Goal: Transaction & Acquisition: Book appointment/travel/reservation

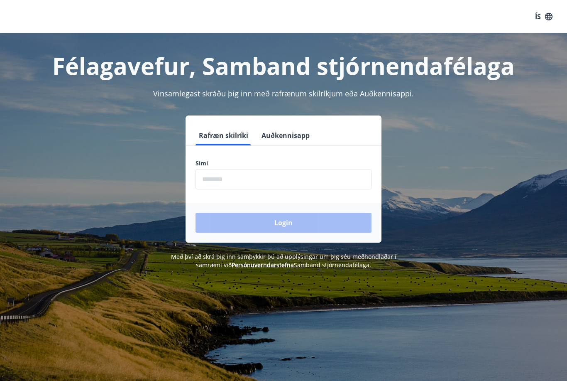
click at [251, 175] on input "phone" at bounding box center [283, 179] width 176 height 20
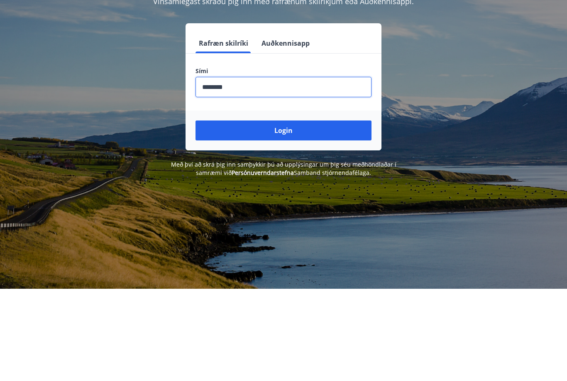
type input "********"
click at [283, 212] on button "Login" at bounding box center [283, 222] width 176 height 20
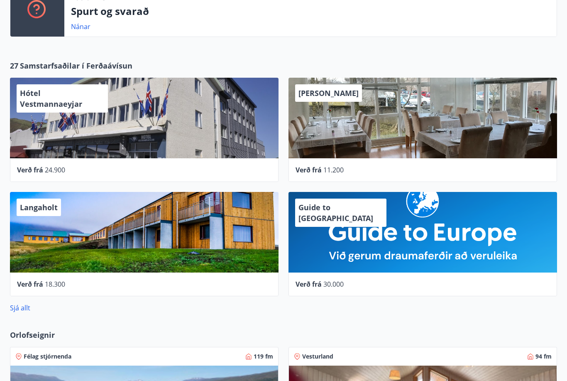
scroll to position [312, 0]
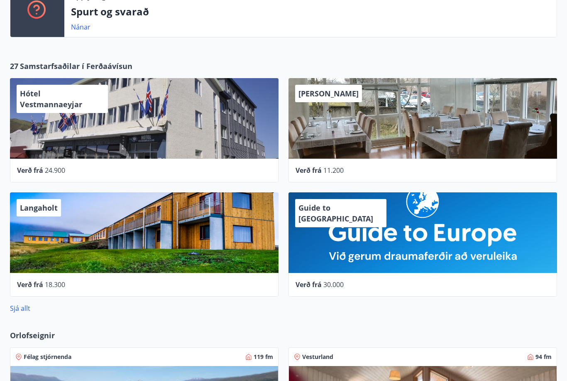
click at [407, 240] on div "Guide to Europe" at bounding box center [422, 232] width 268 height 81
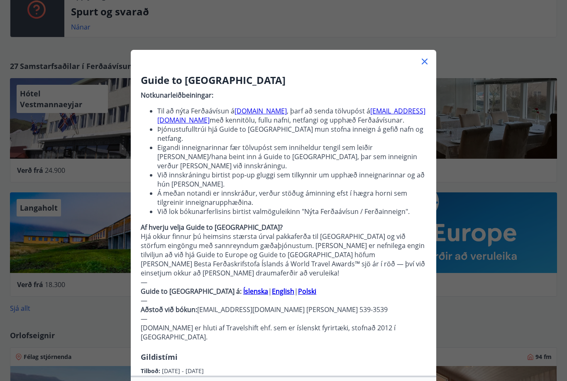
scroll to position [0, 0]
click at [420, 66] on div at bounding box center [283, 58] width 305 height 17
click at [428, 63] on icon at bounding box center [425, 61] width 10 height 10
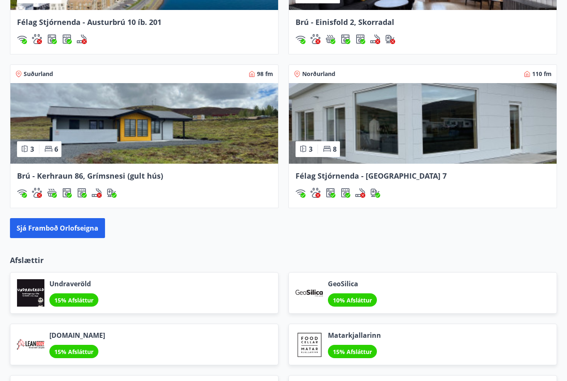
scroll to position [748, 0]
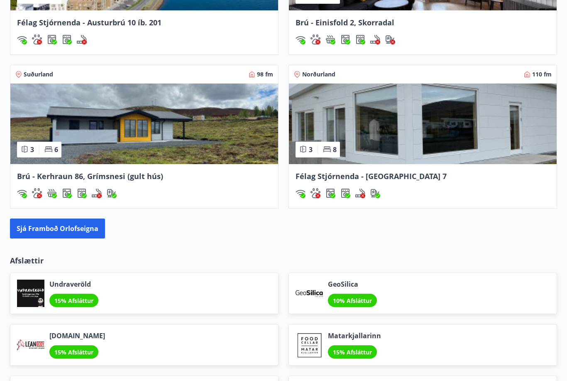
click at [86, 226] on button "Sjá framboð orlofseigna" at bounding box center [57, 228] width 95 height 20
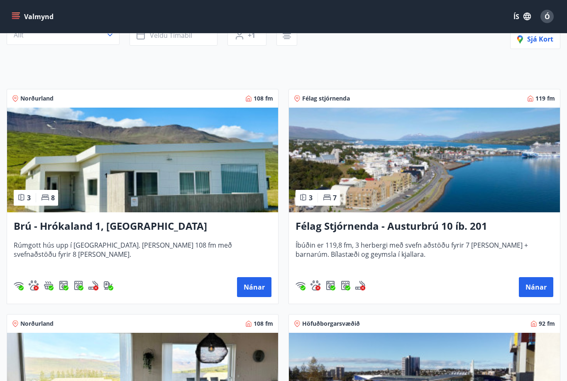
scroll to position [98, 0]
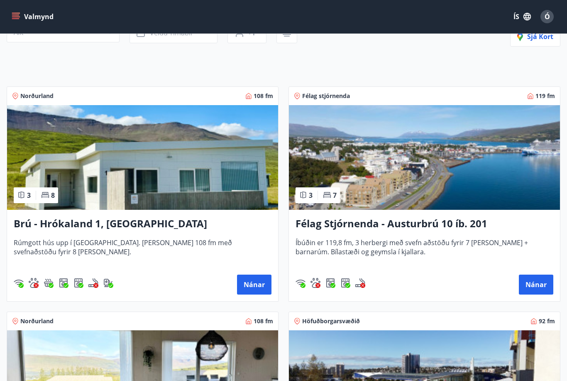
click at [262, 286] on button "Nánar" at bounding box center [254, 284] width 34 height 20
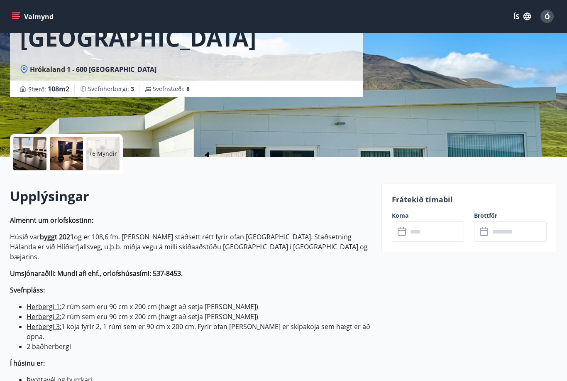
scroll to position [92, 0]
click at [437, 234] on input "text" at bounding box center [435, 231] width 57 height 20
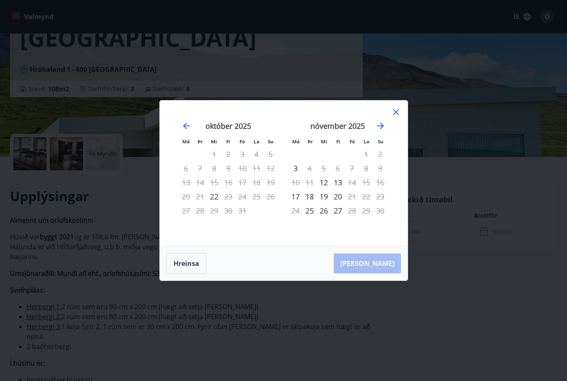
click at [384, 131] on icon "Move forward to switch to the next month." at bounding box center [381, 126] width 10 height 10
click at [381, 131] on icon "Move forward to switch to the next month." at bounding box center [381, 126] width 10 height 10
click at [384, 131] on icon "Move forward to switch to the next month." at bounding box center [381, 126] width 10 height 10
click at [184, 147] on div "janúar 2026" at bounding box center [228, 128] width 99 height 37
click at [189, 131] on icon "Move backward to switch to the previous month." at bounding box center [186, 126] width 10 height 10
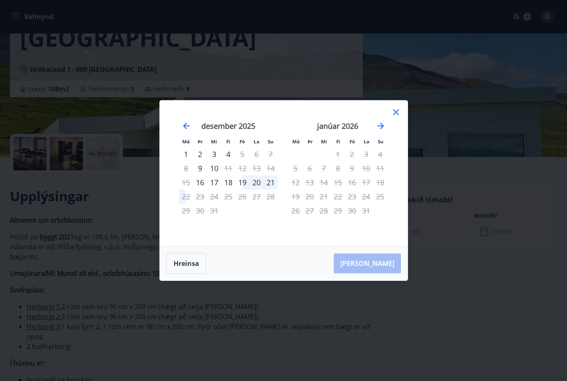
click at [179, 161] on div "1" at bounding box center [186, 154] width 14 height 14
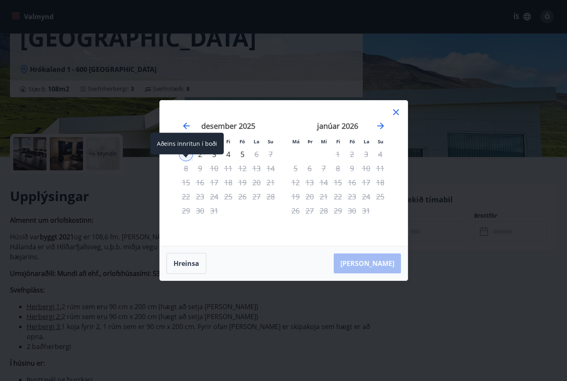
click at [194, 161] on div "2" at bounding box center [200, 154] width 14 height 14
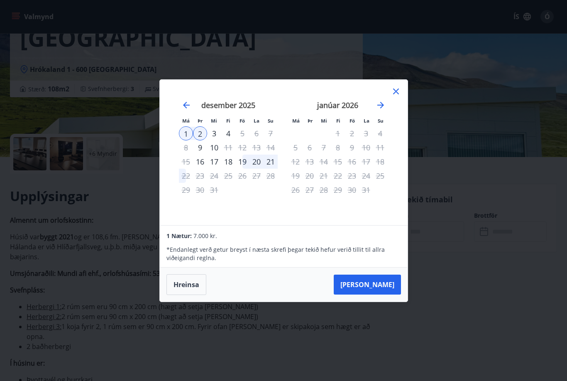
click at [217, 140] on div "3" at bounding box center [214, 133] width 14 height 14
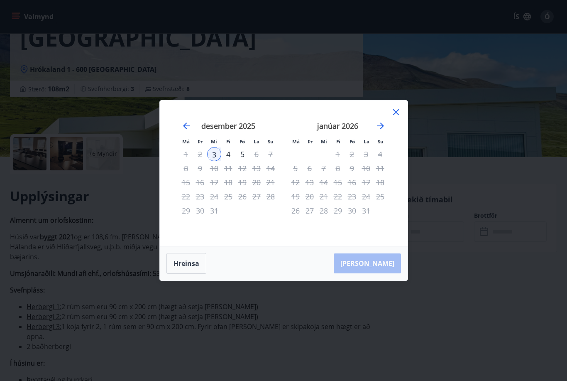
click at [398, 117] on icon at bounding box center [396, 112] width 10 height 10
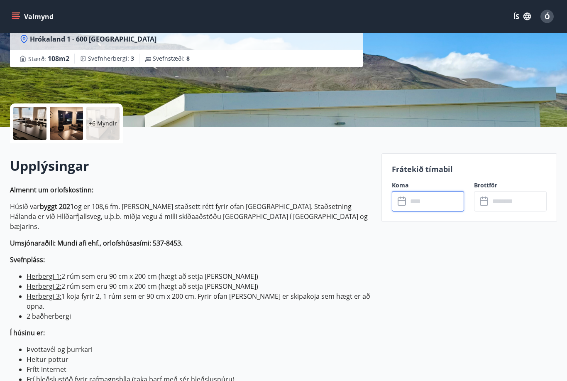
scroll to position [122, 0]
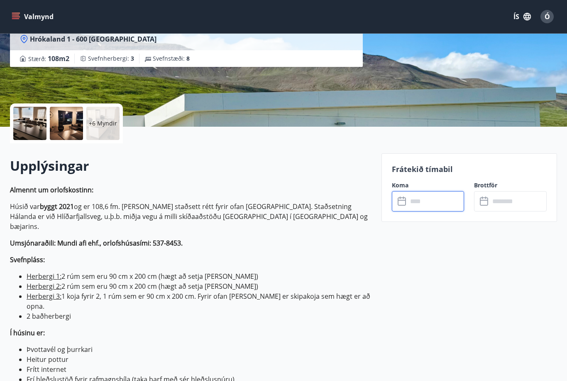
click at [439, 202] on input "text" at bounding box center [435, 201] width 57 height 20
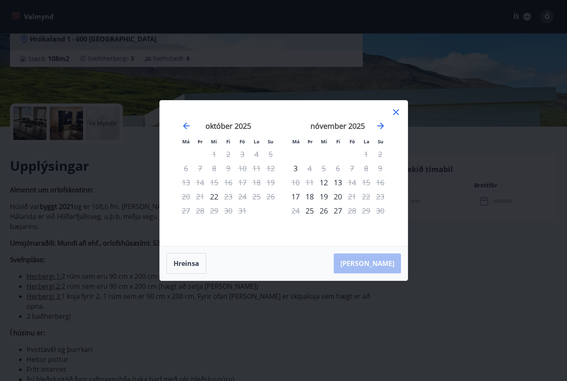
click at [382, 131] on icon "Move forward to switch to the next month." at bounding box center [381, 126] width 10 height 10
click at [385, 131] on icon "Move forward to switch to the next month." at bounding box center [381, 126] width 10 height 10
click at [390, 138] on div "janúar 2026 1 2 3 4 5 6 7 8 9 10 11 12 13 14 15 16 17 18 19 20 21 22 23 24 25 2…" at bounding box center [338, 178] width 110 height 136
click at [383, 131] on icon "Move forward to switch to the next month." at bounding box center [381, 126] width 10 height 10
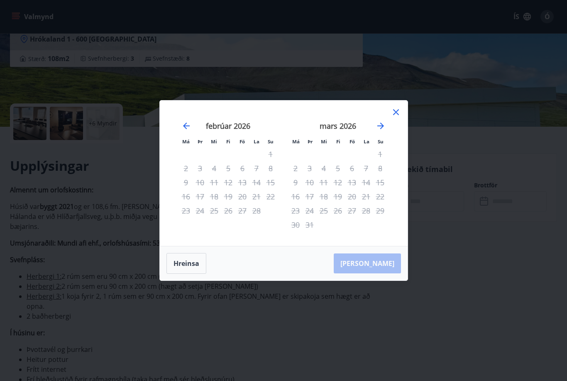
click at [383, 131] on icon "Move forward to switch to the next month." at bounding box center [381, 126] width 10 height 10
click at [381, 131] on icon "Move forward to switch to the next month." at bounding box center [381, 126] width 10 height 10
click at [398, 115] on icon at bounding box center [396, 112] width 6 height 6
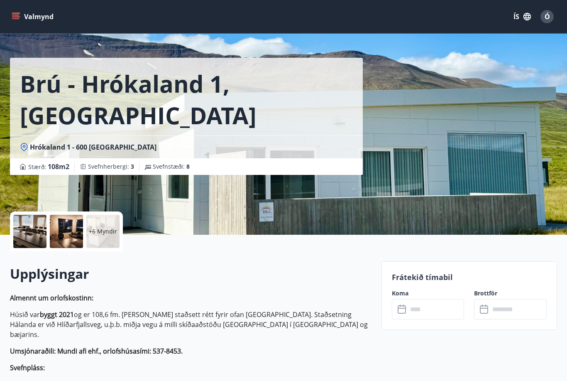
scroll to position [0, 0]
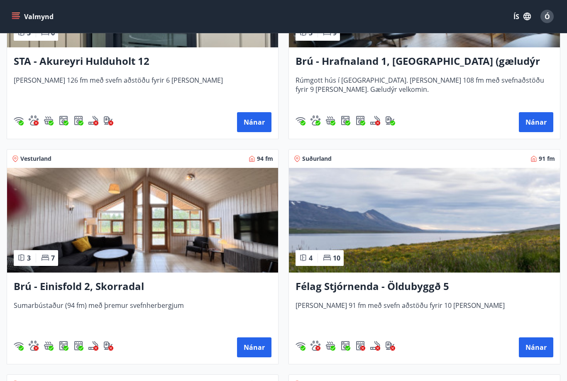
scroll to position [710, 0]
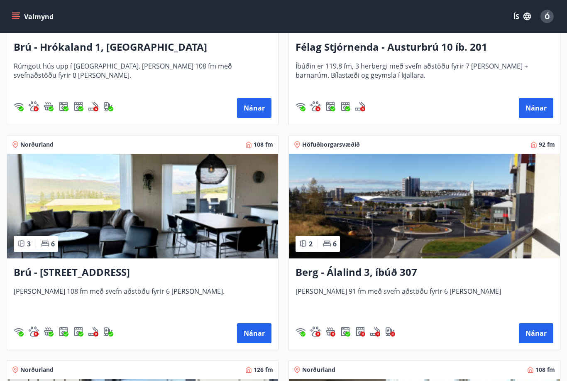
click at [84, 217] on img at bounding box center [142, 206] width 271 height 105
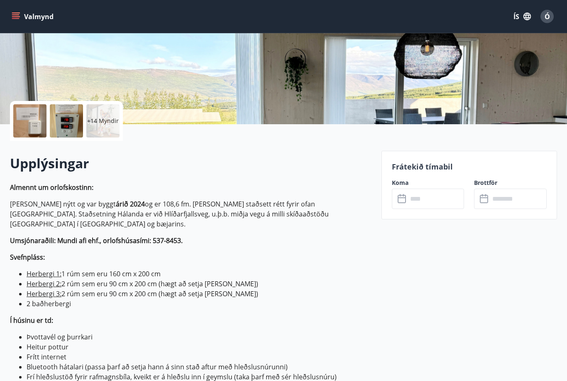
scroll to position [125, 0]
click at [522, 198] on input "text" at bounding box center [518, 198] width 57 height 20
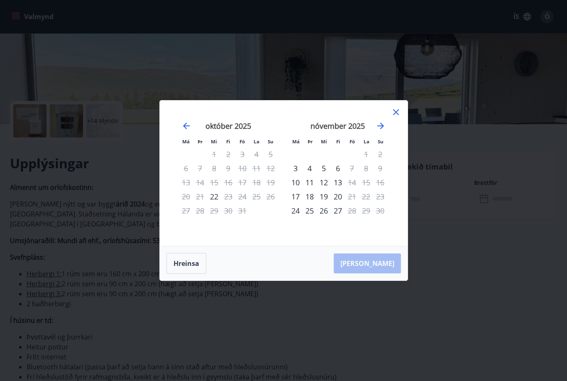
click at [385, 131] on icon "Move forward to switch to the next month." at bounding box center [381, 126] width 10 height 10
click at [183, 273] on button "Hreinsa" at bounding box center [186, 263] width 40 height 21
click at [396, 117] on icon at bounding box center [396, 112] width 10 height 10
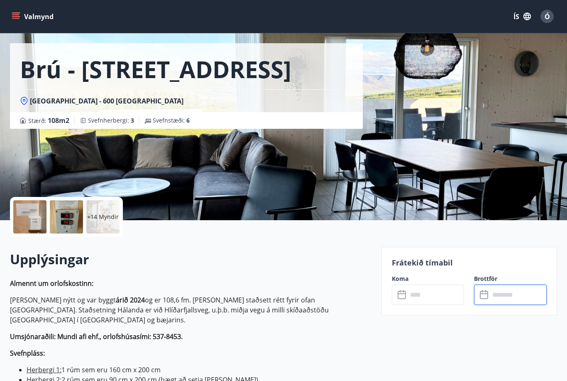
scroll to position [0, 0]
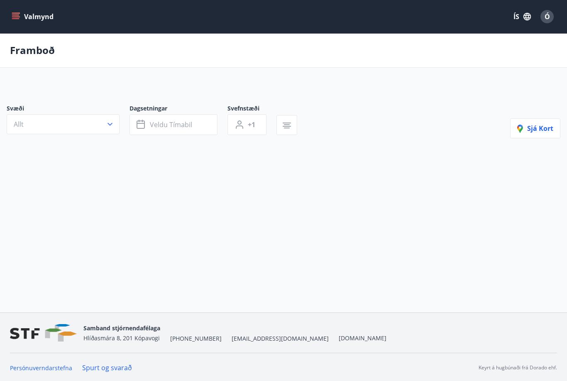
scroll to position [34, 0]
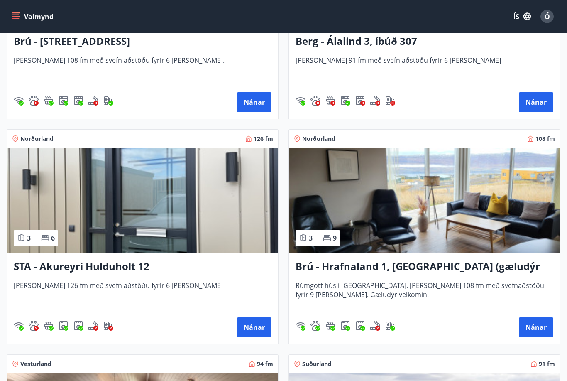
click at [421, 276] on div "Brú - Hrafnaland 1, Akureyri (gæludýr velkomin) Rúmgott hús í Hálöndunum. Húsið…" at bounding box center [424, 298] width 271 height 91
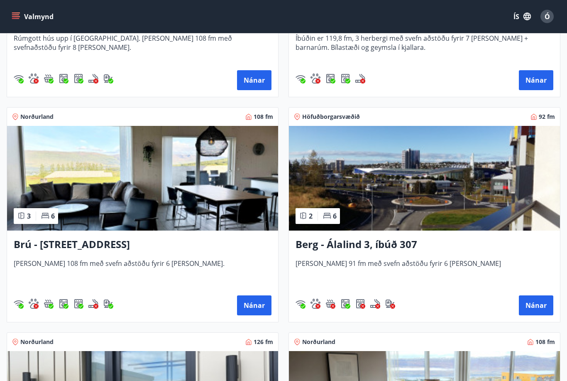
scroll to position [304, 0]
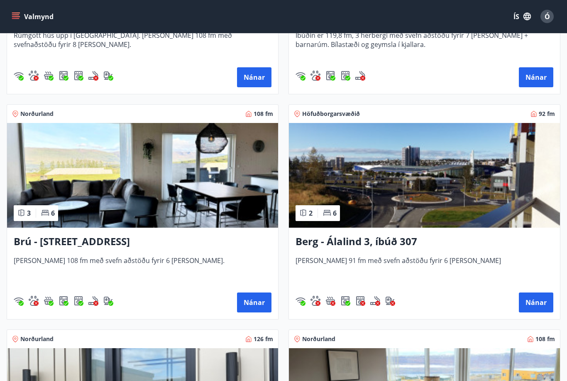
click at [234, 200] on img at bounding box center [142, 175] width 271 height 105
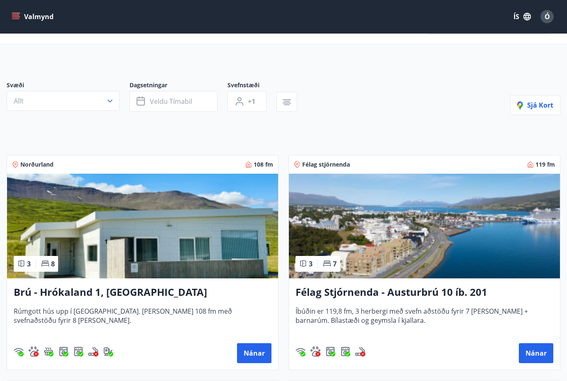
scroll to position [22, 0]
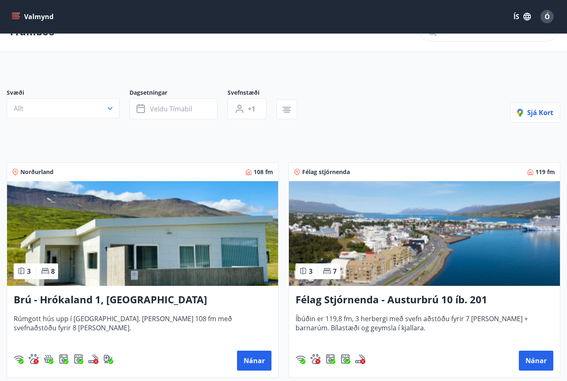
click at [235, 253] on img at bounding box center [142, 233] width 271 height 105
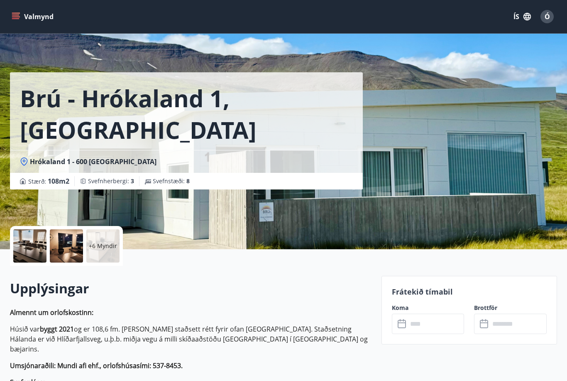
click at [20, 17] on icon "menu" at bounding box center [16, 16] width 8 height 8
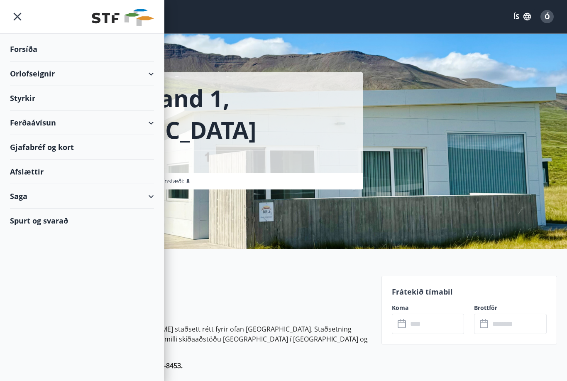
click at [33, 74] on div "Orlofseignir" at bounding box center [82, 73] width 144 height 24
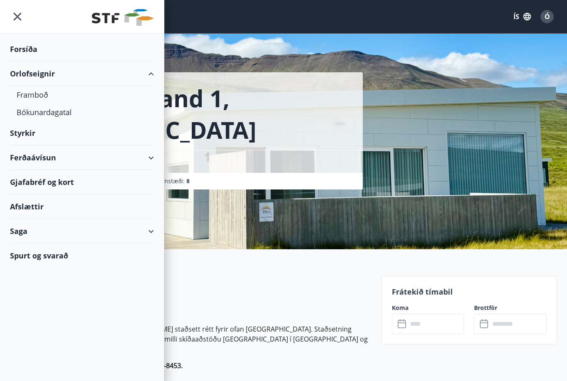
click at [29, 117] on div "Bókunardagatal" at bounding box center [82, 111] width 131 height 17
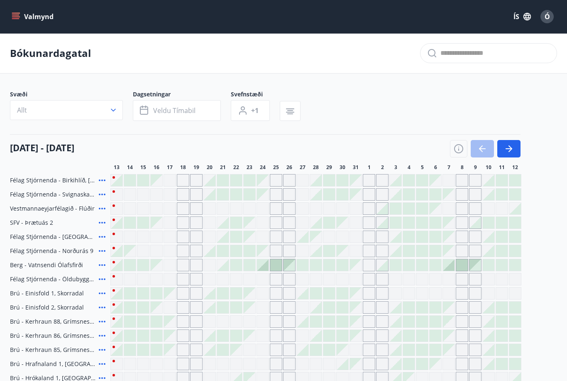
click at [205, 117] on button "Veldu tímabil" at bounding box center [177, 110] width 88 height 21
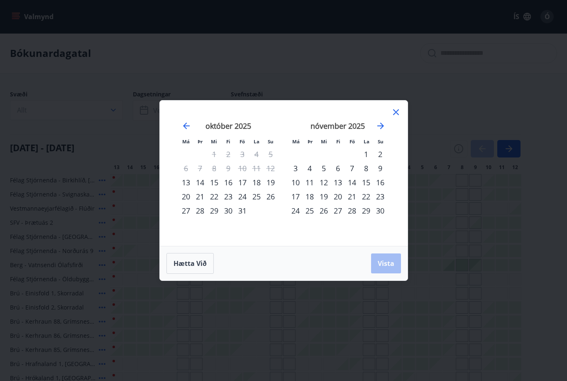
click at [380, 129] on icon "Move forward to switch to the next month." at bounding box center [381, 126] width 10 height 10
click at [385, 127] on icon "Move forward to switch to the next month." at bounding box center [381, 126] width 10 height 10
click at [383, 127] on icon "Move forward to switch to the next month." at bounding box center [381, 126] width 10 height 10
click at [382, 127] on icon "Move forward to switch to the next month." at bounding box center [381, 126] width 10 height 10
click at [383, 156] on div "1" at bounding box center [380, 154] width 14 height 14
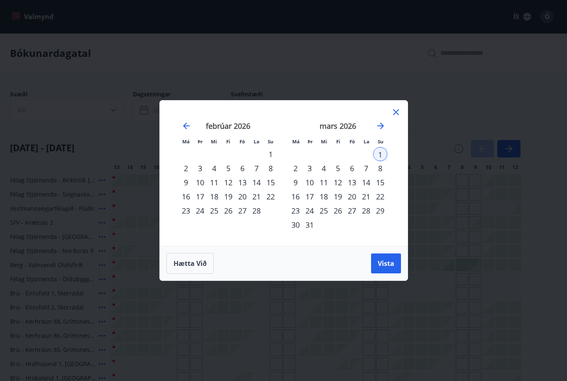
click at [312, 226] on div "31" at bounding box center [310, 224] width 14 height 14
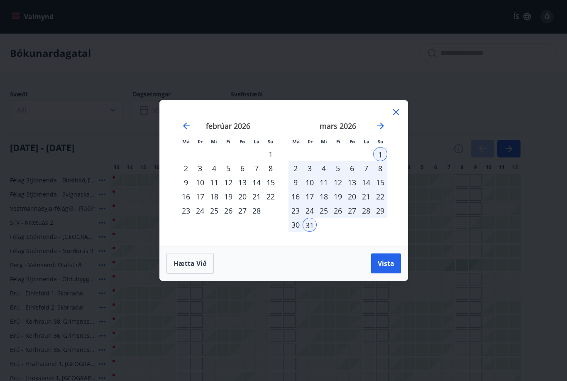
click at [390, 266] on span "Vista" at bounding box center [386, 263] width 17 height 9
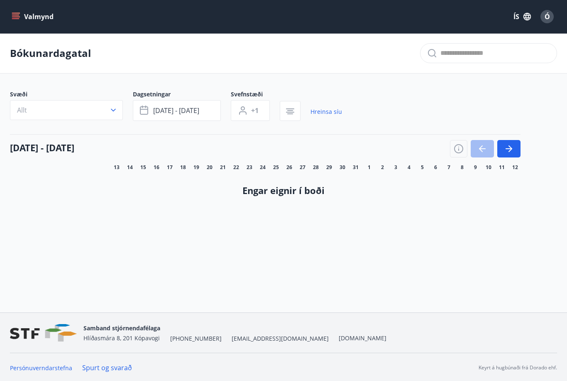
click at [333, 110] on link "Hreinsa síu" at bounding box center [326, 111] width 32 height 18
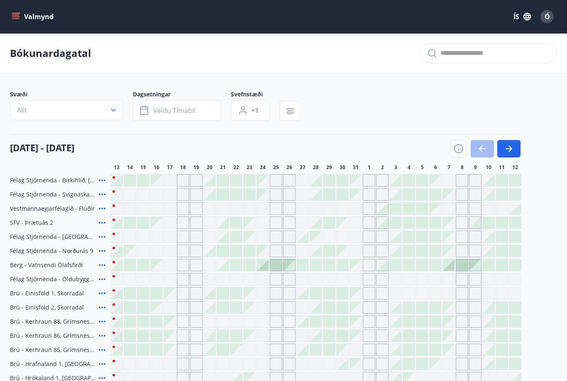
click at [325, 112] on div "Svæði Allt Dagsetningar Veldu tímabil Svefnstæði +1" at bounding box center [283, 107] width 547 height 34
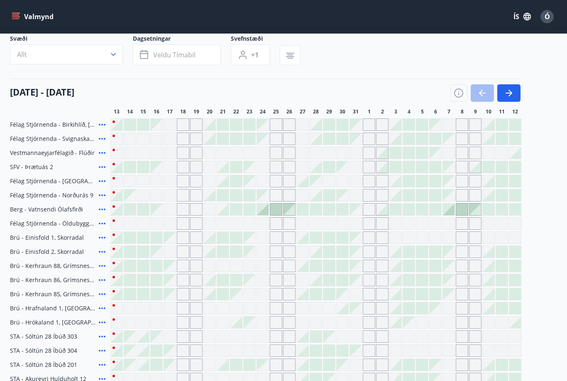
scroll to position [56, 0]
click at [510, 93] on icon "button" at bounding box center [508, 92] width 7 height 1
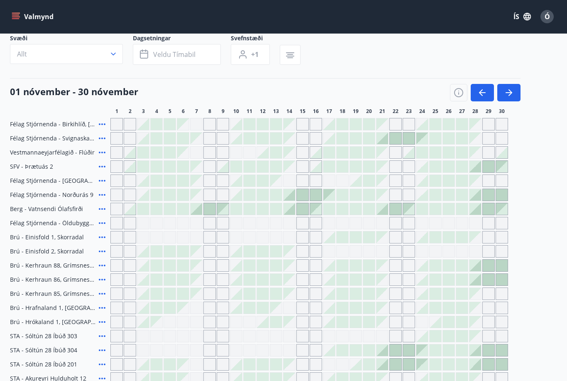
click at [517, 94] on button "button" at bounding box center [508, 92] width 23 height 17
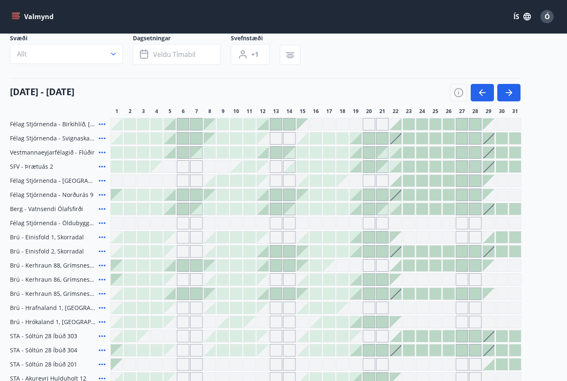
click at [513, 91] on icon "button" at bounding box center [509, 93] width 10 height 10
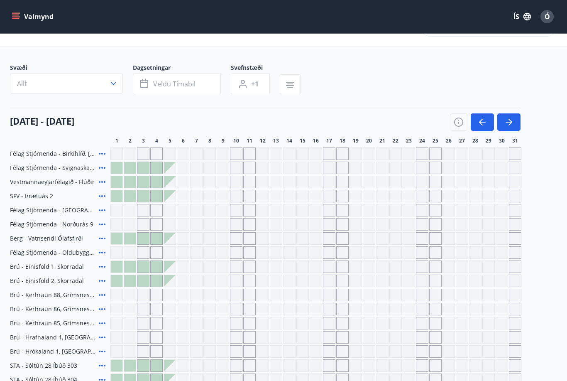
scroll to position [0, 0]
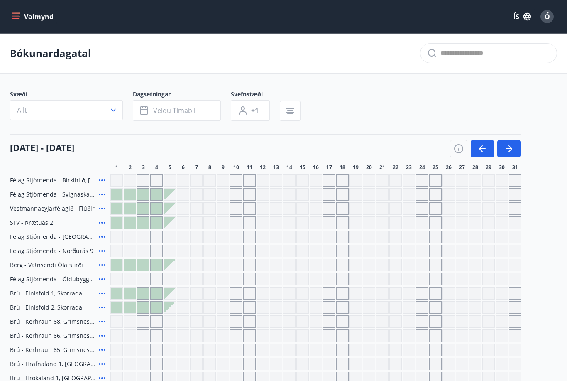
click at [22, 17] on button "Valmynd" at bounding box center [33, 16] width 47 height 15
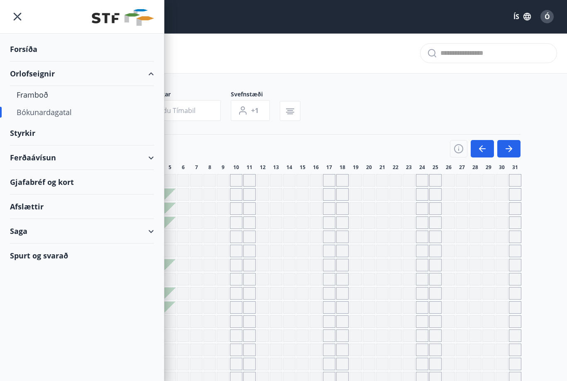
click at [22, 256] on div "Spurt og svarað" at bounding box center [82, 255] width 144 height 24
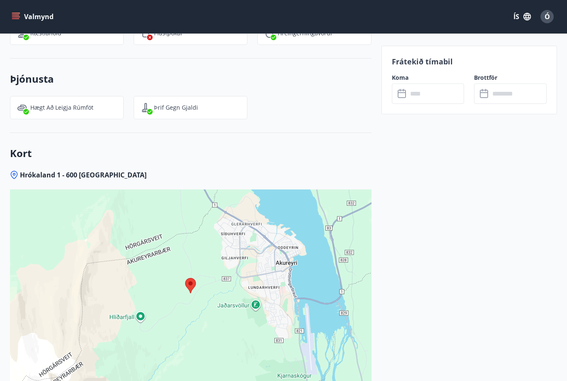
scroll to position [1550, 0]
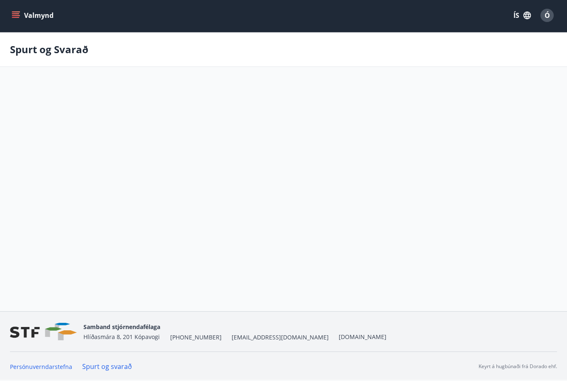
scroll to position [27, 0]
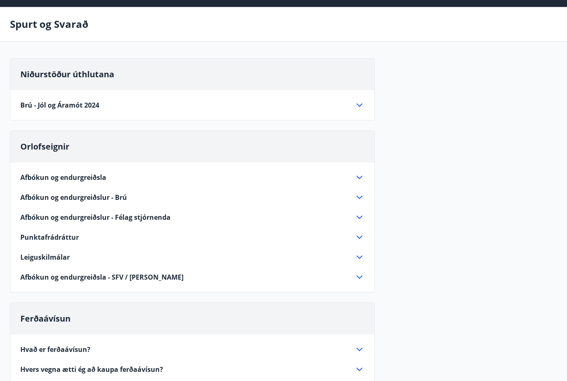
click at [366, 99] on div "Brú - Jól og Áramót 2024 Alls bárust 12 umsóknir. Úthlutun fór fram 30. septemb…" at bounding box center [192, 100] width 364 height 20
click at [360, 104] on icon at bounding box center [359, 105] width 10 height 10
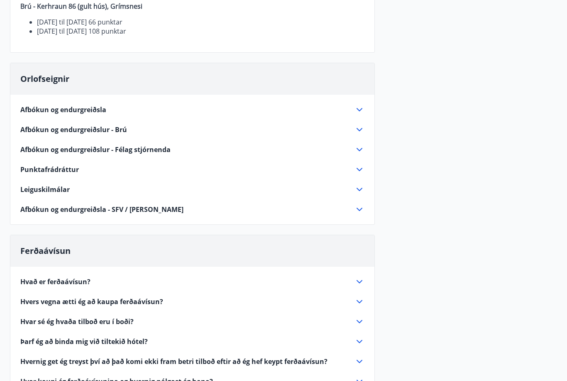
scroll to position [0, 0]
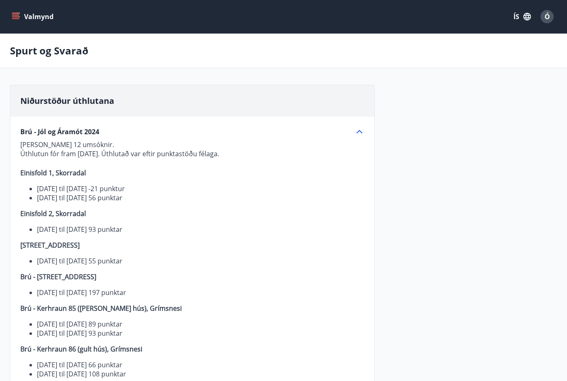
click at [19, 20] on icon "menu" at bounding box center [16, 16] width 8 height 8
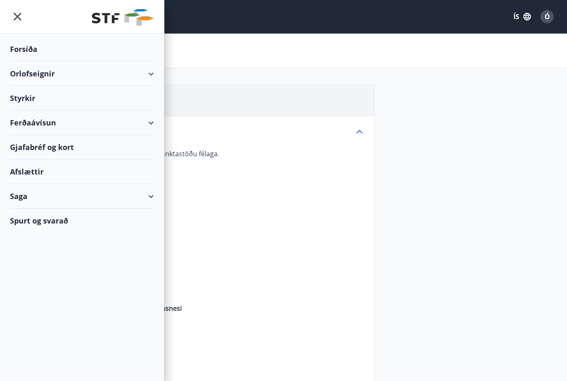
click at [29, 46] on div "Forsíða" at bounding box center [82, 49] width 144 height 24
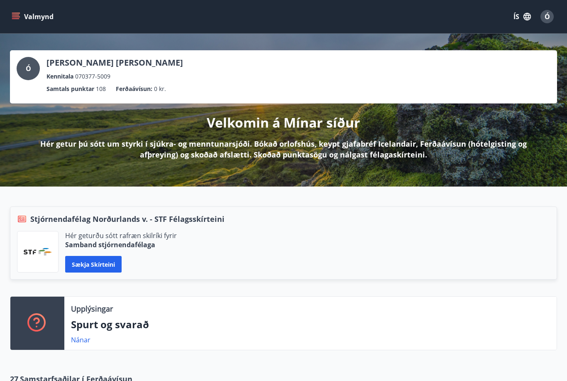
click at [81, 342] on link "Nánar" at bounding box center [81, 339] width 20 height 9
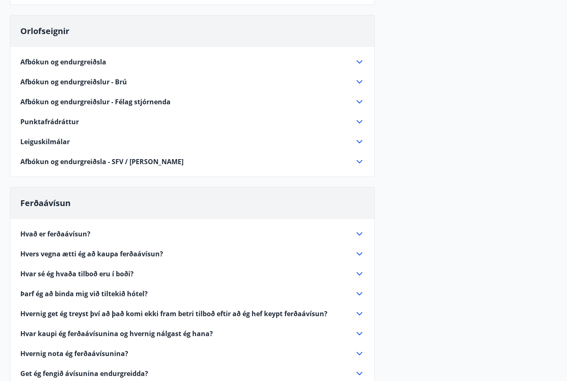
scroll to position [141, 0]
click at [29, 144] on span "Leiguskilmálar" at bounding box center [44, 141] width 49 height 9
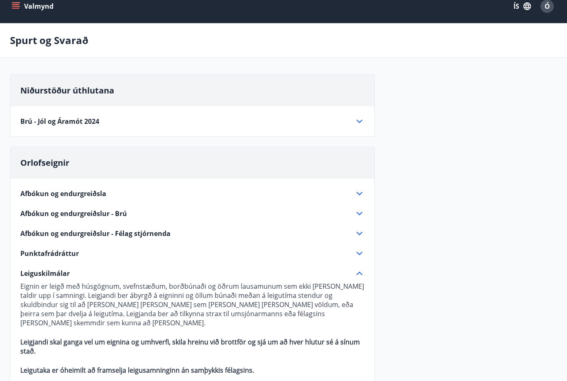
scroll to position [0, 0]
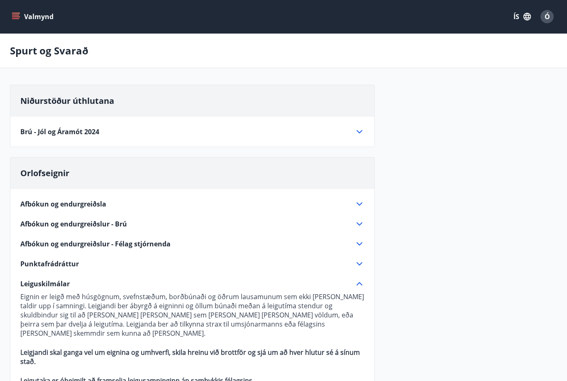
click at [24, 15] on button "Valmynd" at bounding box center [33, 16] width 47 height 15
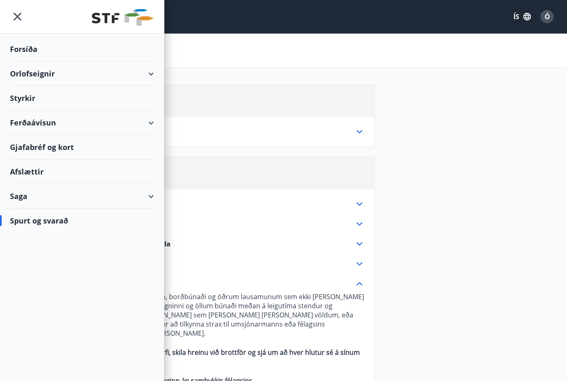
click at [16, 18] on icon "menu" at bounding box center [18, 17] width 8 height 8
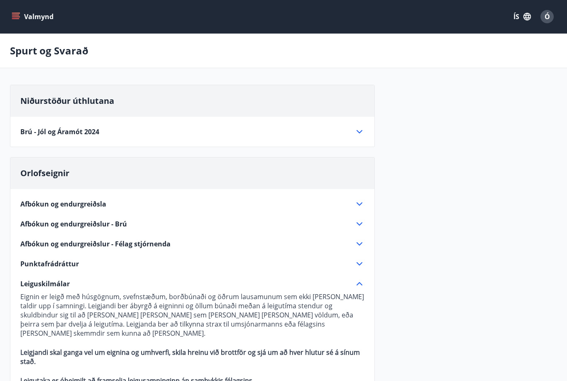
click at [16, 20] on icon "menu" at bounding box center [16, 16] width 8 height 8
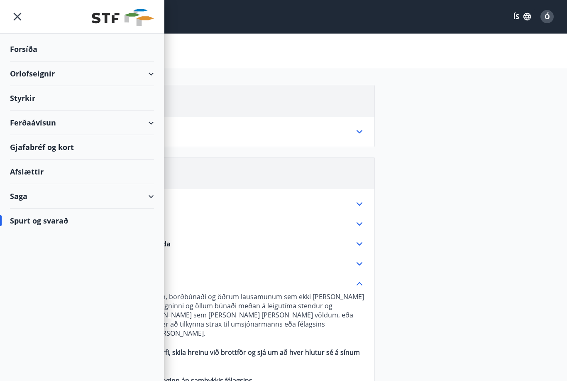
click at [17, 17] on icon "menu" at bounding box center [17, 16] width 15 height 15
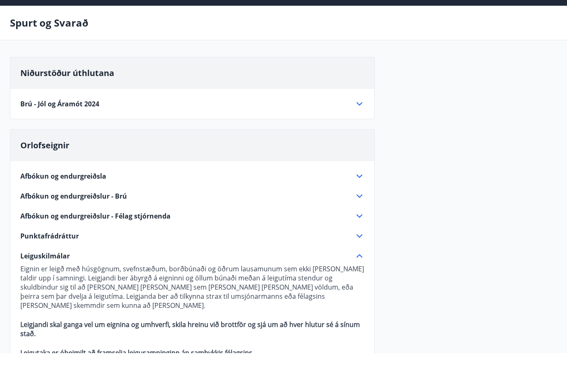
scroll to position [31, 0]
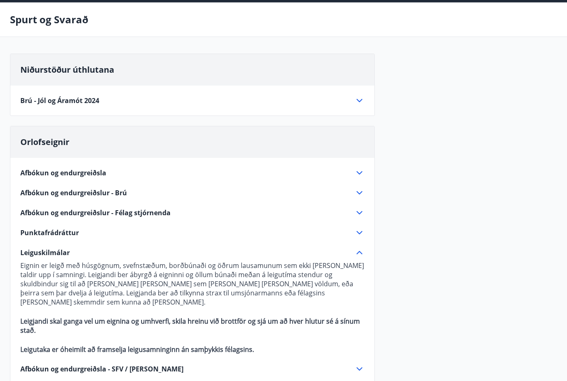
click at [363, 212] on icon at bounding box center [359, 212] width 10 height 10
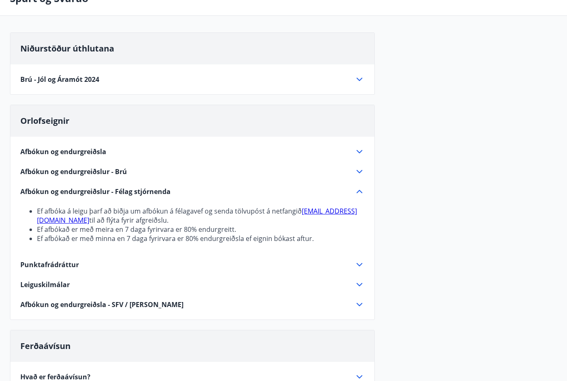
scroll to position [55, 0]
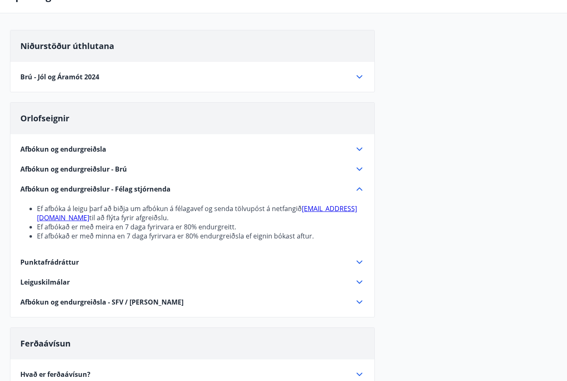
click at [358, 173] on icon at bounding box center [359, 169] width 10 height 10
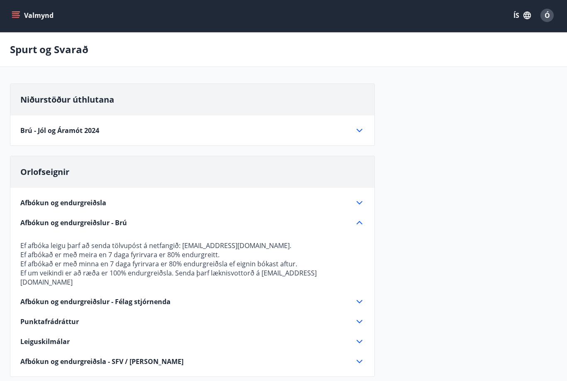
scroll to position [0, 0]
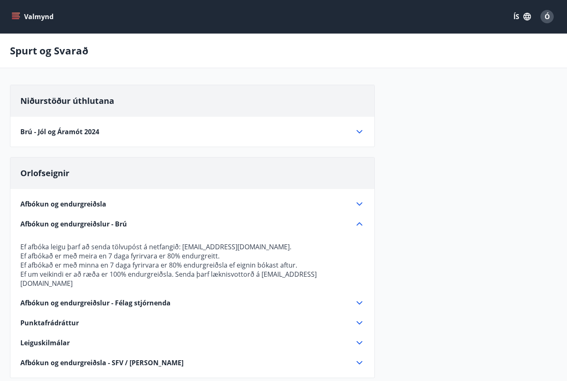
click at [11, 15] on button "Valmynd" at bounding box center [33, 16] width 47 height 15
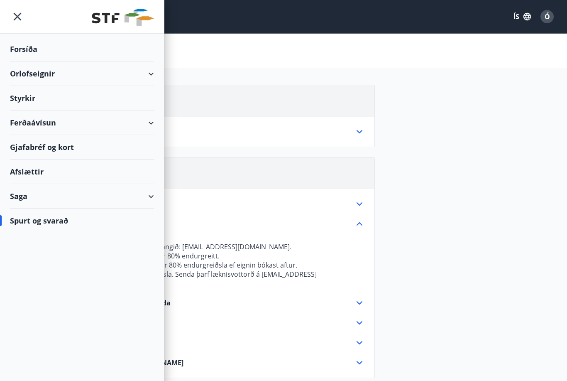
click at [19, 203] on div "Saga" at bounding box center [82, 196] width 144 height 24
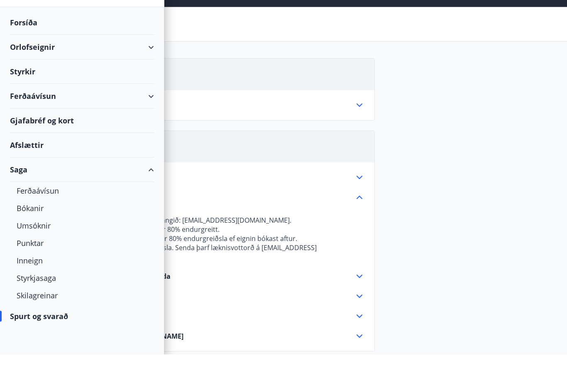
scroll to position [30, 0]
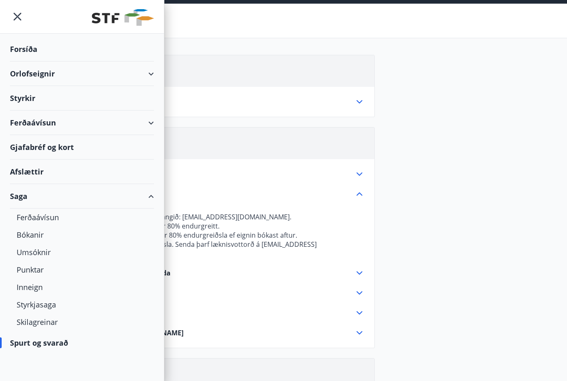
click at [35, 238] on div "Bókanir" at bounding box center [82, 234] width 131 height 17
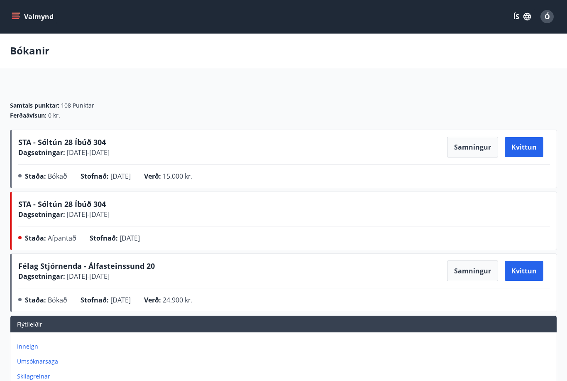
click at [17, 15] on icon "menu" at bounding box center [15, 15] width 7 height 1
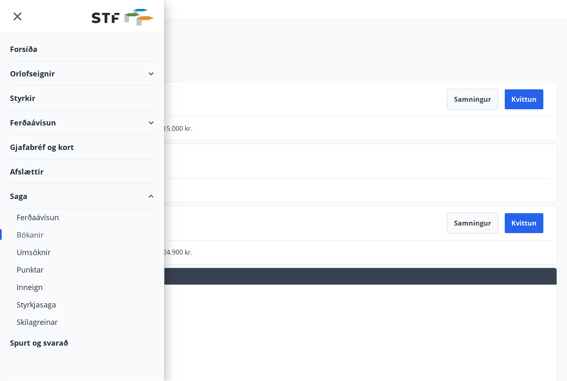
click at [27, 248] on div "Umsóknir" at bounding box center [82, 251] width 131 height 17
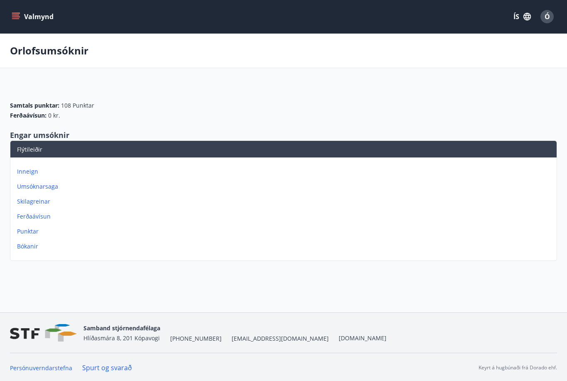
click at [15, 22] on button "Valmynd" at bounding box center [33, 16] width 47 height 15
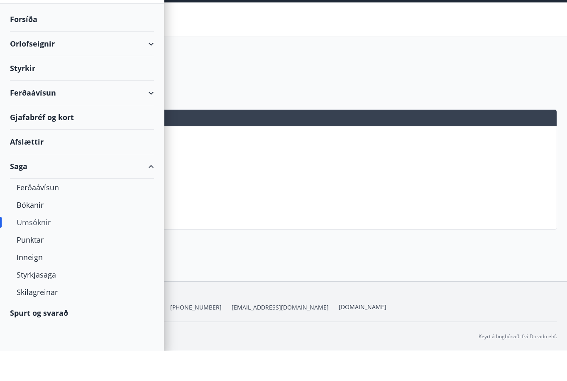
scroll to position [36, 0]
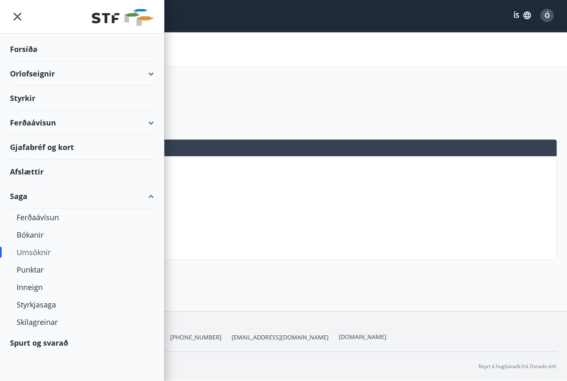
click at [22, 14] on icon "menu" at bounding box center [17, 16] width 15 height 15
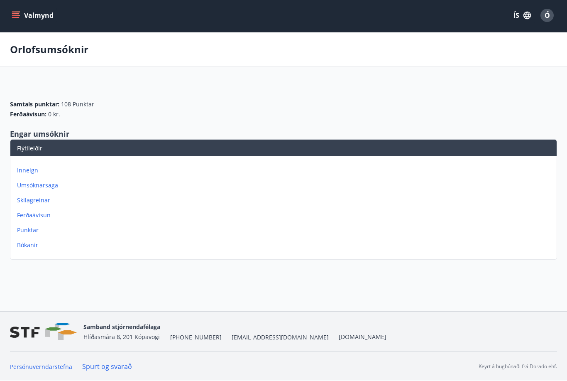
scroll to position [0, 0]
